Goal: Use online tool/utility: Utilize a website feature to perform a specific function

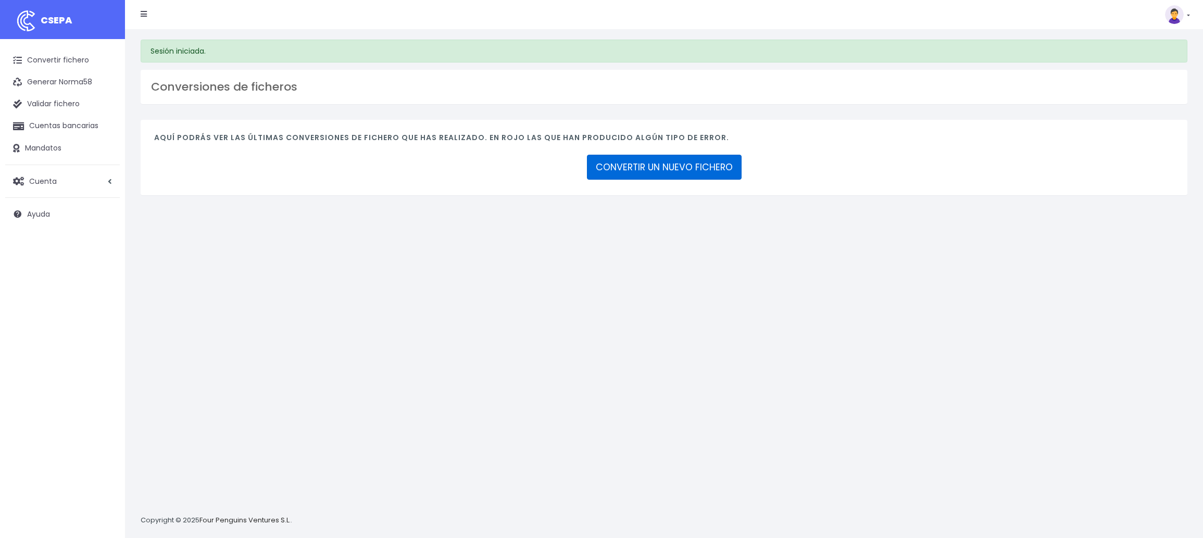
click at [662, 167] on link "CONVERTIR UN NUEVO FICHERO" at bounding box center [664, 167] width 155 height 25
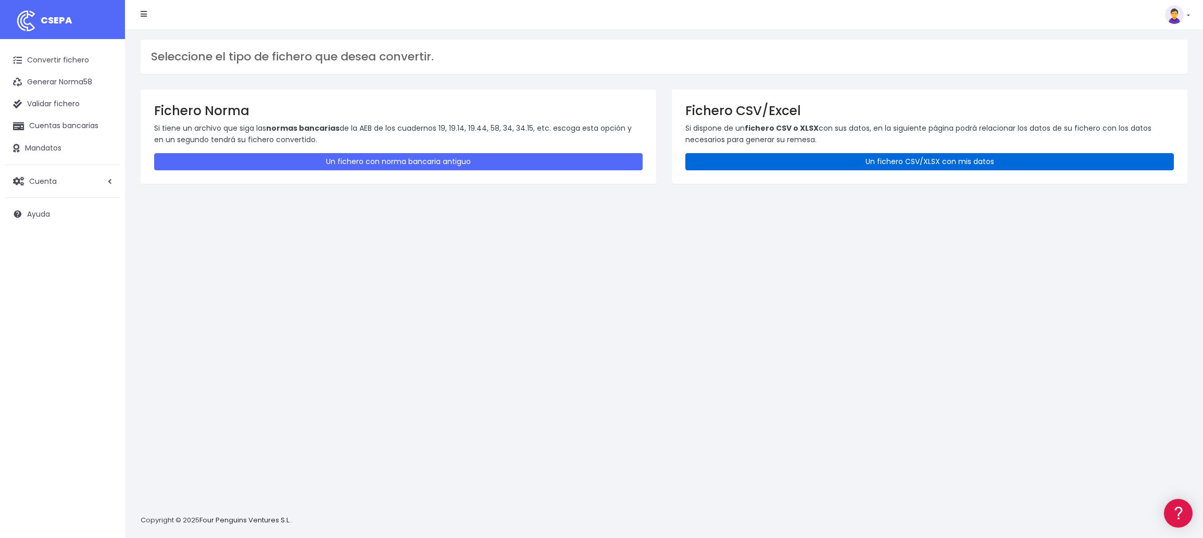
click at [928, 160] on link "Un fichero CSV/XLSX con mis datos" at bounding box center [930, 161] width 489 height 17
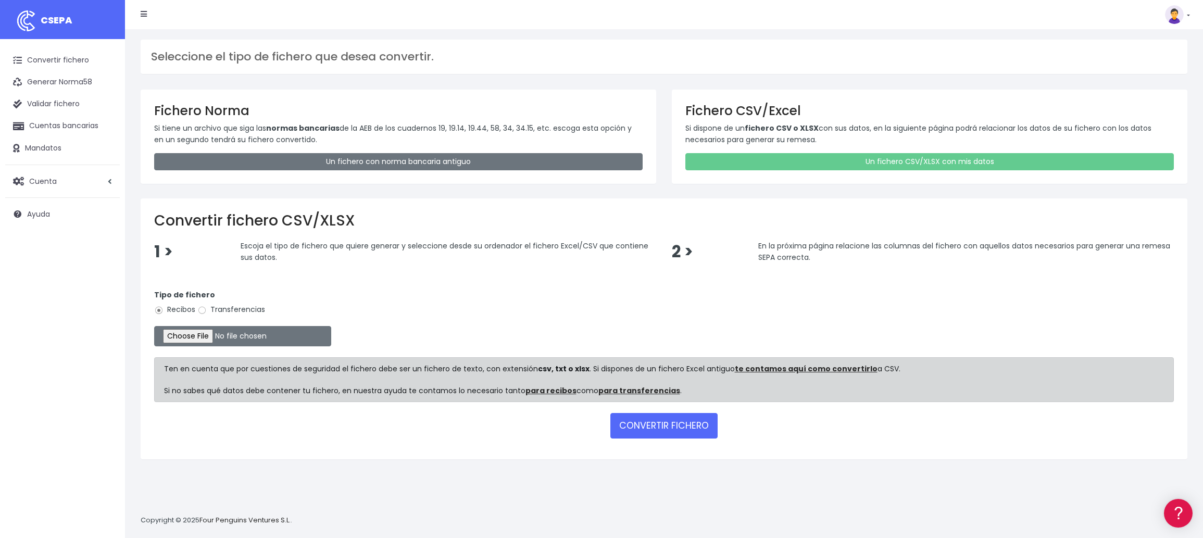
click at [263, 308] on label "Transferencias" at bounding box center [231, 309] width 68 height 11
click at [207, 308] on input "Transferencias" at bounding box center [201, 310] width 9 height 9
radio input "true"
click at [215, 337] on input "file" at bounding box center [242, 336] width 177 height 20
type input "C:\fakepath\2509261 SESS LKX 2333 FICHERO.xlsx"
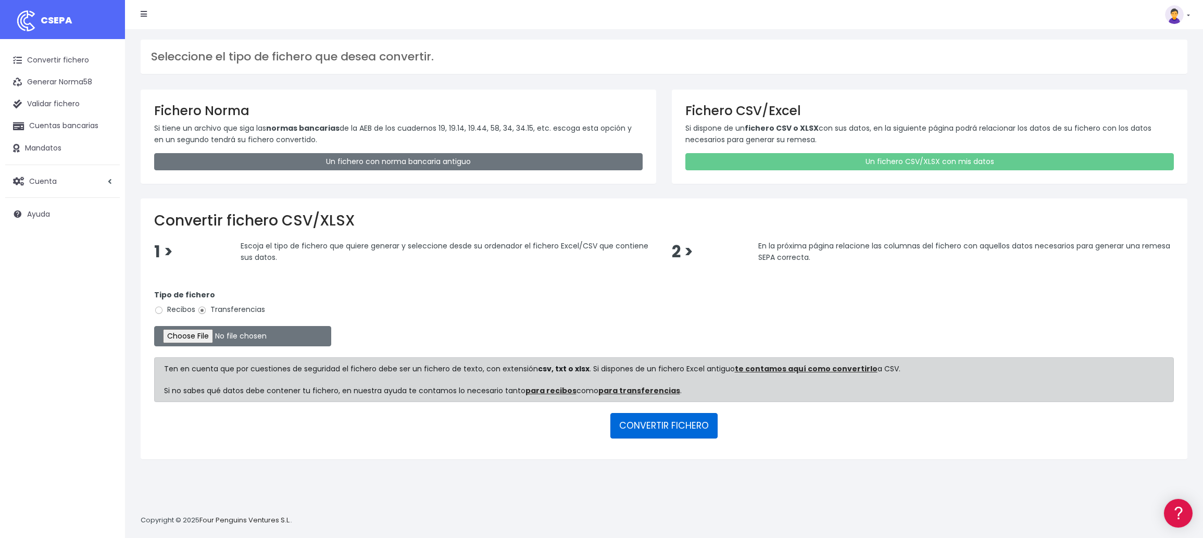
click at [666, 420] on button "CONVERTIR FICHERO" at bounding box center [664, 425] width 107 height 25
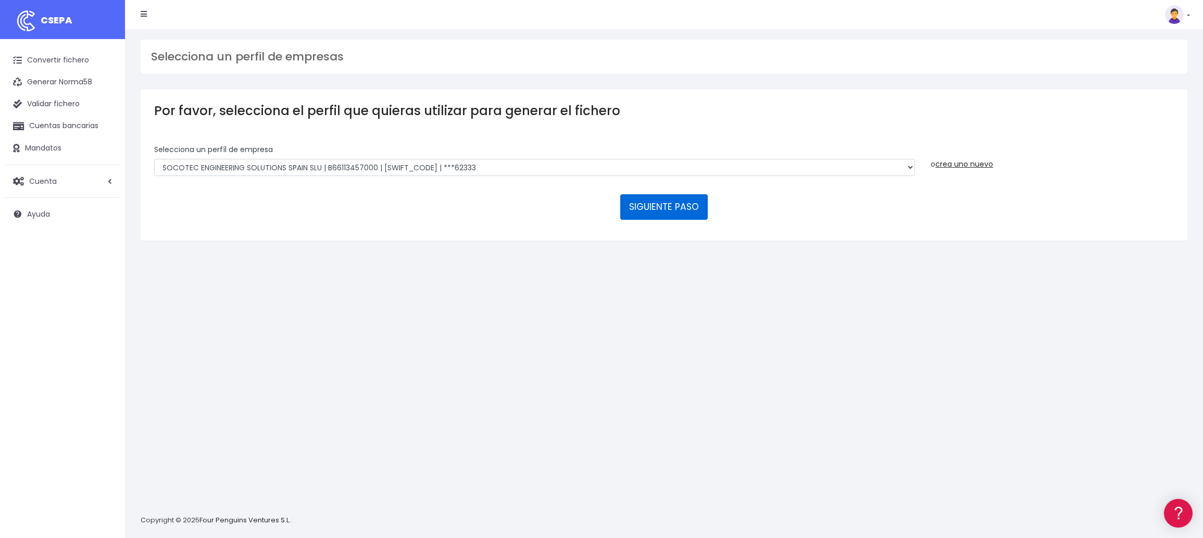
click at [668, 207] on button "SIGUIENTE PASO" at bounding box center [664, 206] width 88 height 25
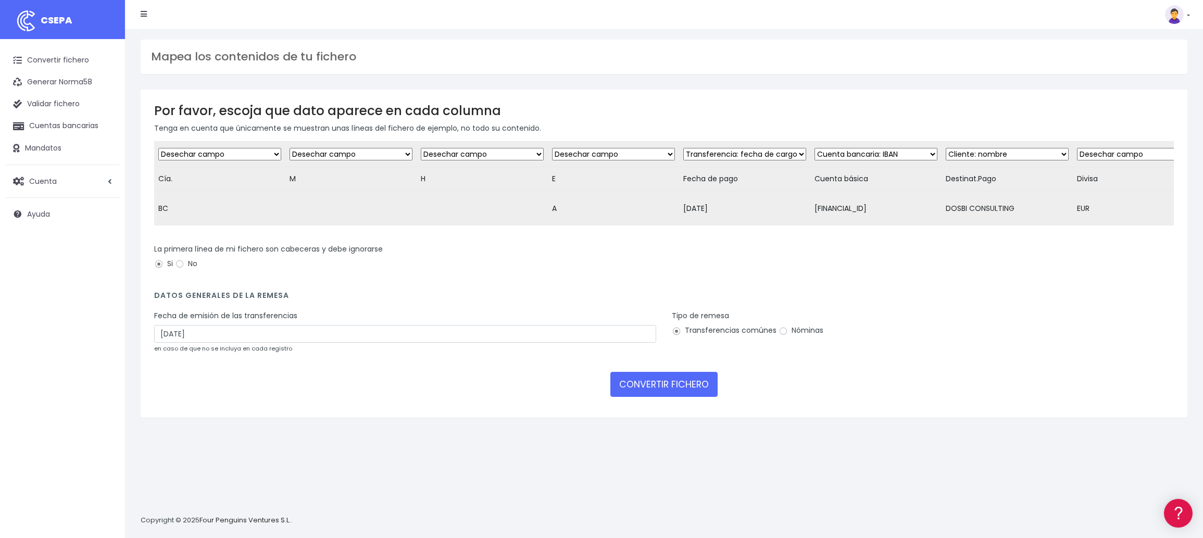
click at [295, 334] on div "Fecha de emisión de las transferencias [DATE] en caso de que no se incluya en c…" at bounding box center [405, 331] width 502 height 43
click at [293, 343] on input "[DATE]" at bounding box center [405, 334] width 502 height 18
click at [226, 458] on td "26" at bounding box center [227, 462] width 16 height 16
type input "[DATE]"
click at [655, 389] on button "CONVERTIR FICHERO" at bounding box center [664, 384] width 107 height 25
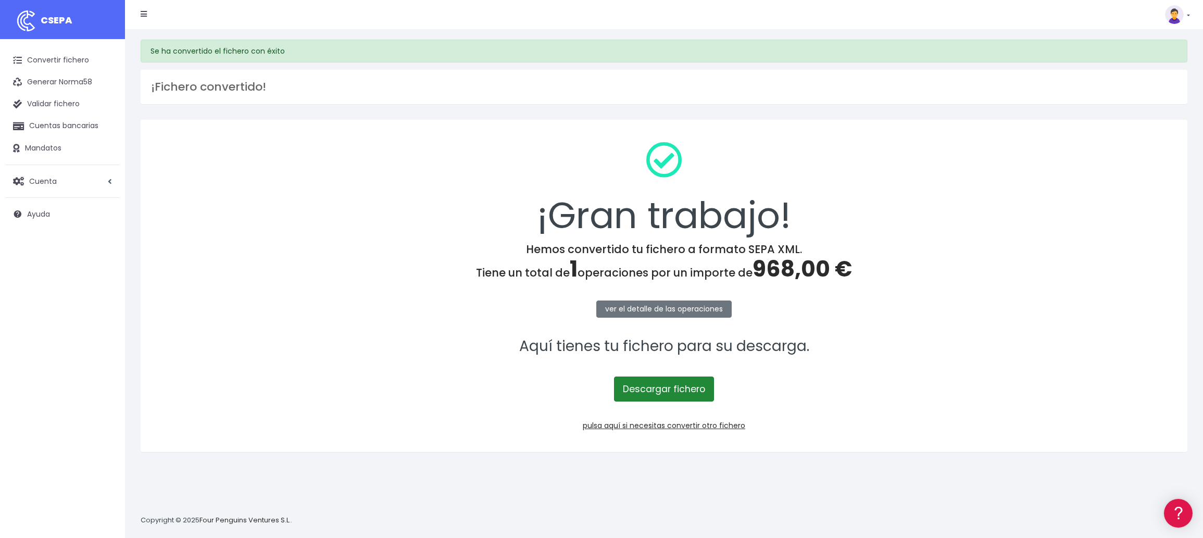
click at [676, 389] on link "Descargar fichero" at bounding box center [664, 389] width 100 height 25
